Goal: Task Accomplishment & Management: Use online tool/utility

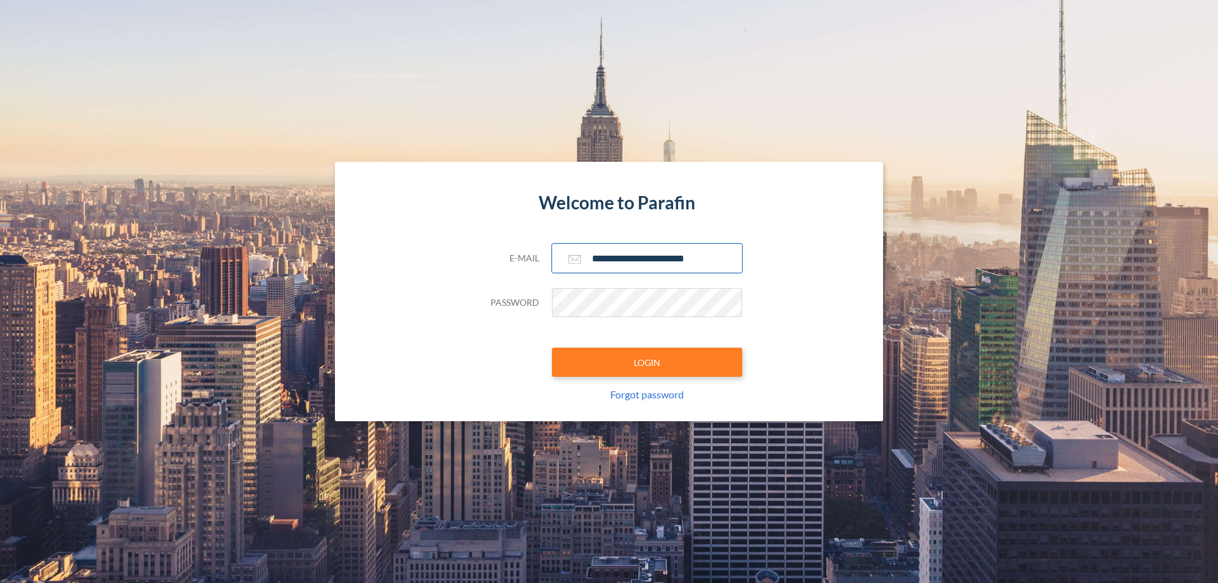
type input "**********"
click at [647, 362] on button "LOGIN" at bounding box center [647, 362] width 190 height 29
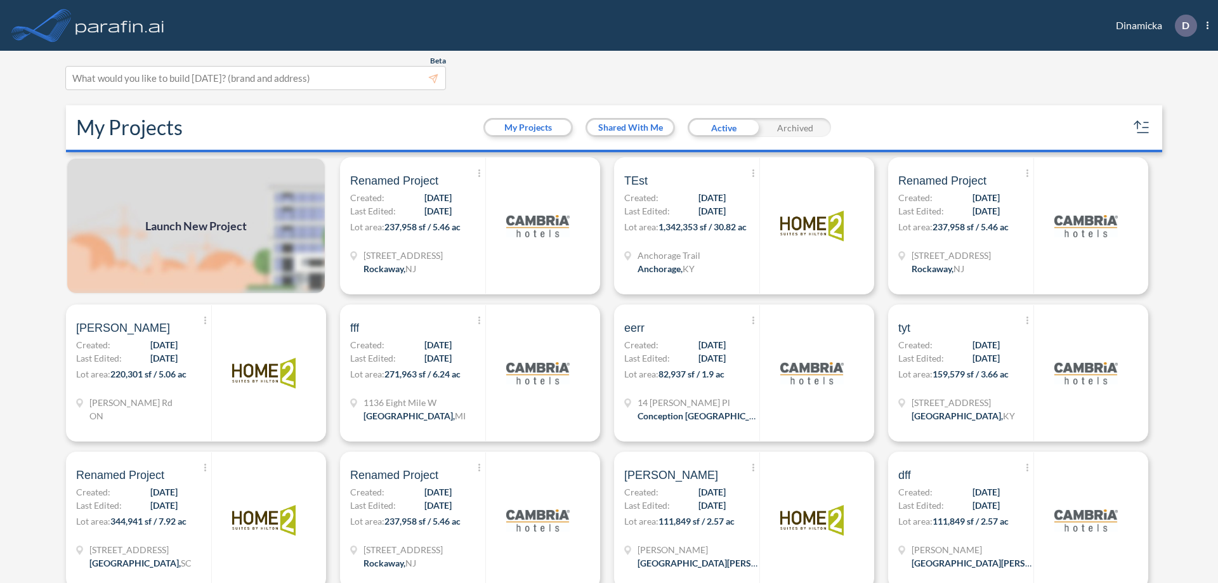
scroll to position [3, 0]
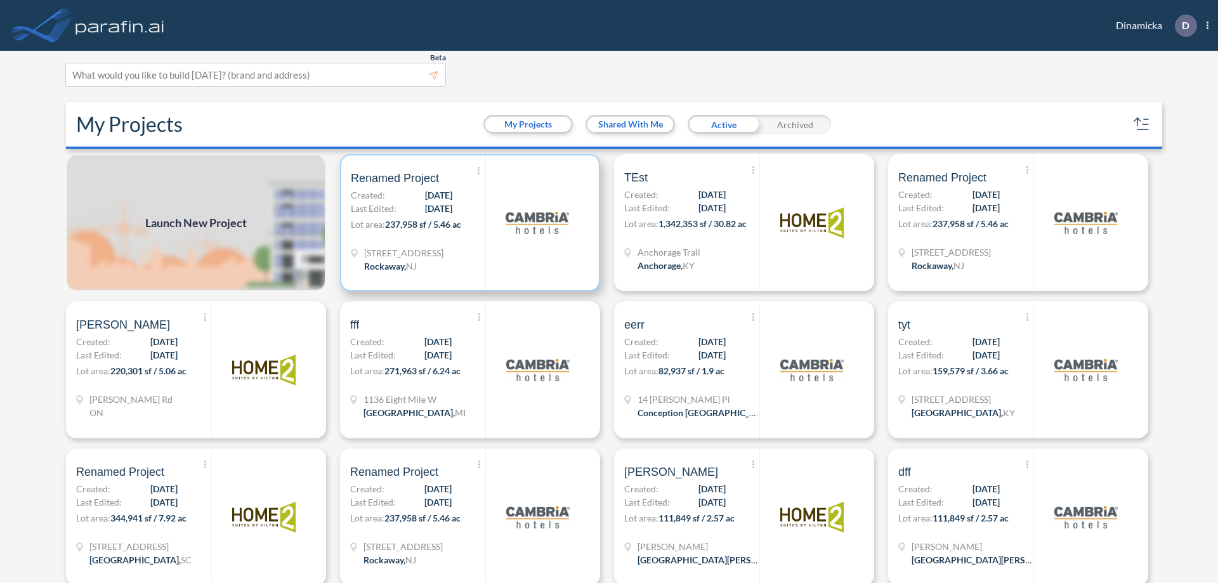
click at [467, 223] on p "Lot area: 237,958 sf / 5.46 ac" at bounding box center [418, 227] width 134 height 18
